Goal: Task Accomplishment & Management: Manage account settings

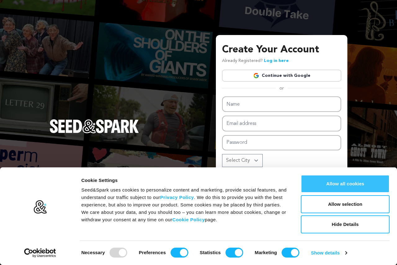
click at [357, 186] on button "Allow all cookies" at bounding box center [345, 184] width 89 height 18
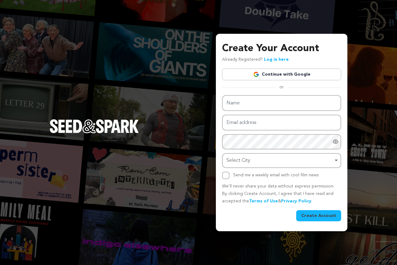
click at [290, 76] on link "Continue with Google" at bounding box center [281, 75] width 119 height 12
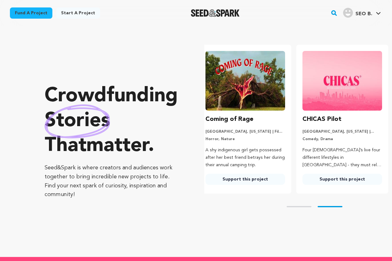
scroll to position [0, 102]
click at [379, 12] on icon at bounding box center [378, 13] width 5 height 3
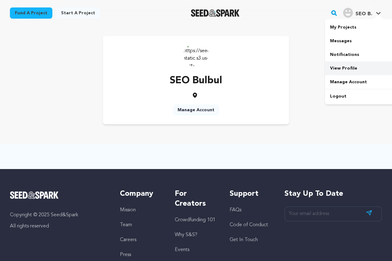
click at [365, 65] on link "View Profile" at bounding box center [359, 68] width 69 height 14
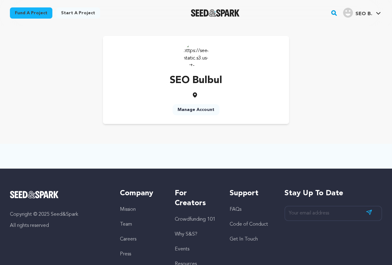
click at [202, 109] on link "Manage Account" at bounding box center [196, 109] width 47 height 11
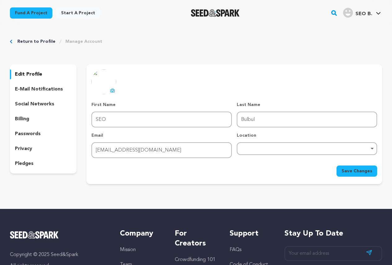
click at [35, 76] on p "edit profile" at bounding box center [28, 74] width 27 height 7
click at [38, 71] on p "edit profile" at bounding box center [28, 74] width 27 height 7
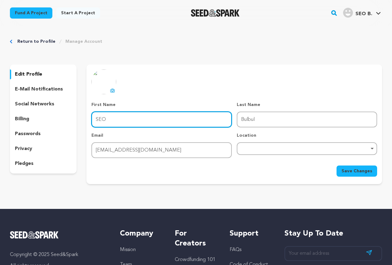
click at [139, 125] on input "SEO" at bounding box center [162, 120] width 141 height 16
type input "Ruby"
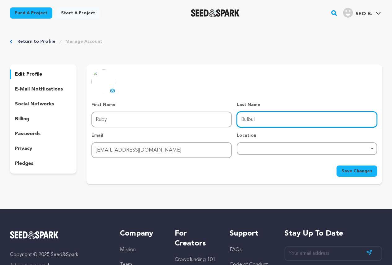
click at [258, 124] on input "Bulbul" at bounding box center [307, 120] width 141 height 16
type input "[PERSON_NAME]"
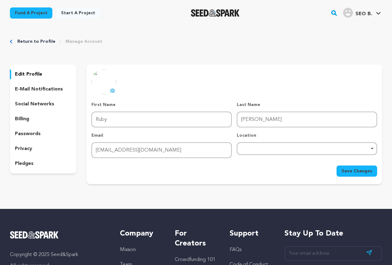
click at [112, 89] on icon at bounding box center [112, 90] width 5 height 5
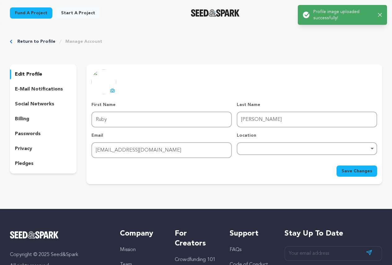
click at [294, 152] on div "Remove item" at bounding box center [307, 148] width 141 height 13
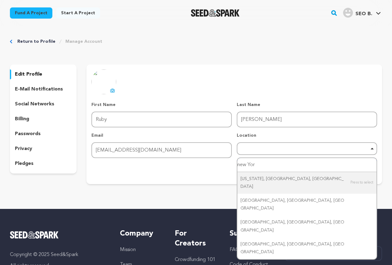
type input "[US_STATE]"
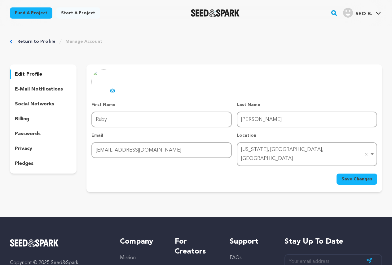
click at [347, 176] on span "Save Changes" at bounding box center [357, 179] width 31 height 6
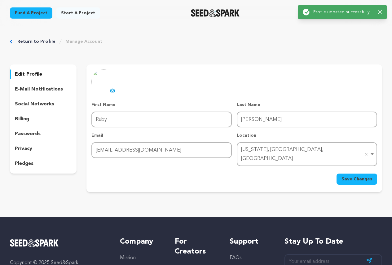
click at [30, 105] on p "social networks" at bounding box center [34, 104] width 39 height 7
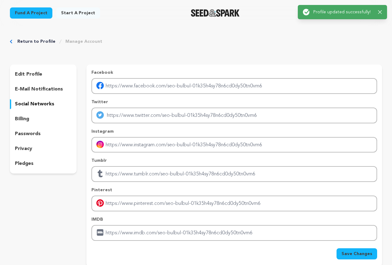
click at [127, 95] on div "Facebook Twitter Instagram Tumblr Pinterest IMDB" at bounding box center [235, 155] width 286 height 172
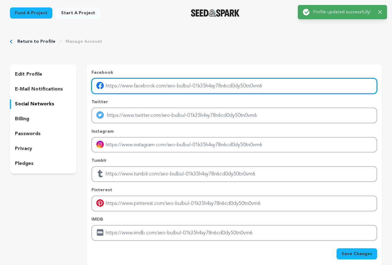
click at [129, 89] on input "Enter facebook profile link" at bounding box center [235, 86] width 286 height 16
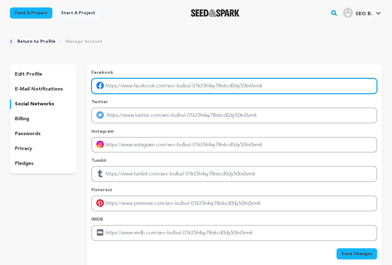
type input "[URL][DOMAIN_NAME]"
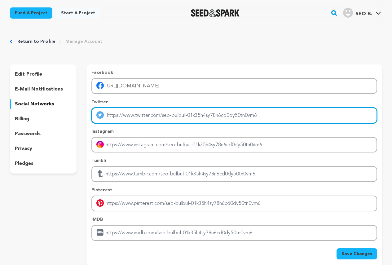
click at [150, 118] on input "Enter twitter profile link" at bounding box center [235, 116] width 286 height 16
type input "[URL][DOMAIN_NAME]"
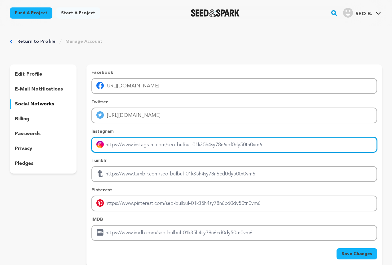
drag, startPoint x: 153, startPoint y: 123, endPoint x: 166, endPoint y: 147, distance: 27.5
click at [166, 147] on input "Enter instagram handle link" at bounding box center [235, 145] width 286 height 16
type input "[URL][DOMAIN_NAME]"
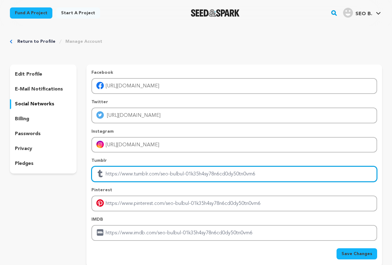
click at [170, 174] on input "Enter tubmlr profile link" at bounding box center [235, 174] width 286 height 16
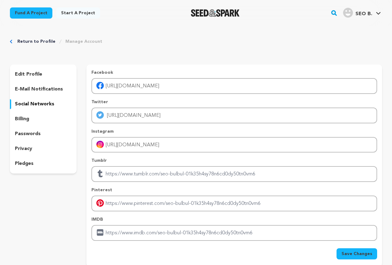
click at [234, 215] on div "Facebook [URL][DOMAIN_NAME] Twitter [URL][DOMAIN_NAME] Instagram [URL][DOMAIN_N…" at bounding box center [235, 155] width 286 height 172
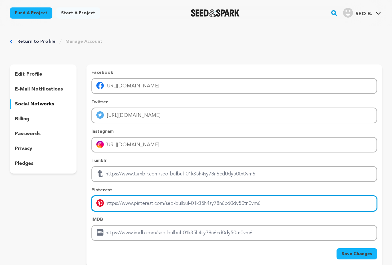
click at [232, 206] on input "Enter pinterest profile link" at bounding box center [235, 204] width 286 height 16
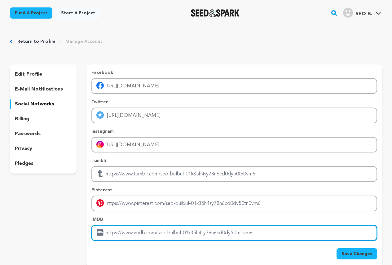
click at [231, 228] on input "Enter IMDB profile link" at bounding box center [235, 233] width 286 height 16
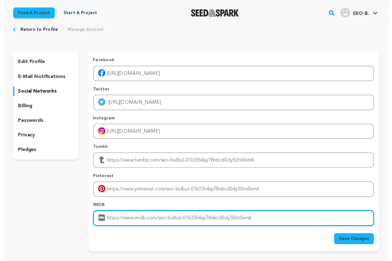
scroll to position [31, 0]
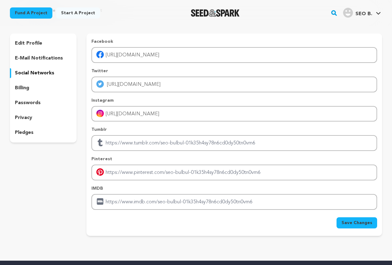
click at [337, 223] on div "Save Changes" at bounding box center [235, 222] width 286 height 11
click at [344, 223] on span "Save Changes" at bounding box center [357, 223] width 31 height 6
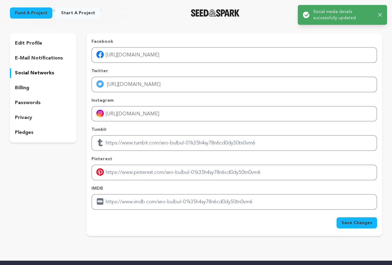
click at [231, 26] on div "Return to Profile Manage Account edit profile e-mail notifications social netwo…" at bounding box center [196, 123] width 392 height 256
click at [221, 25] on div "Fund a project Start a project Search" at bounding box center [196, 13] width 392 height 26
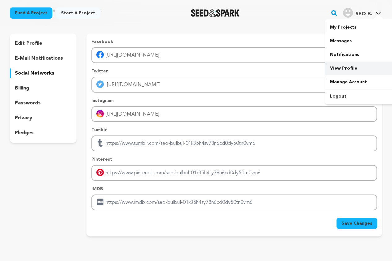
click at [352, 66] on link "View Profile" at bounding box center [359, 68] width 69 height 14
